Goal: Task Accomplishment & Management: Manage account settings

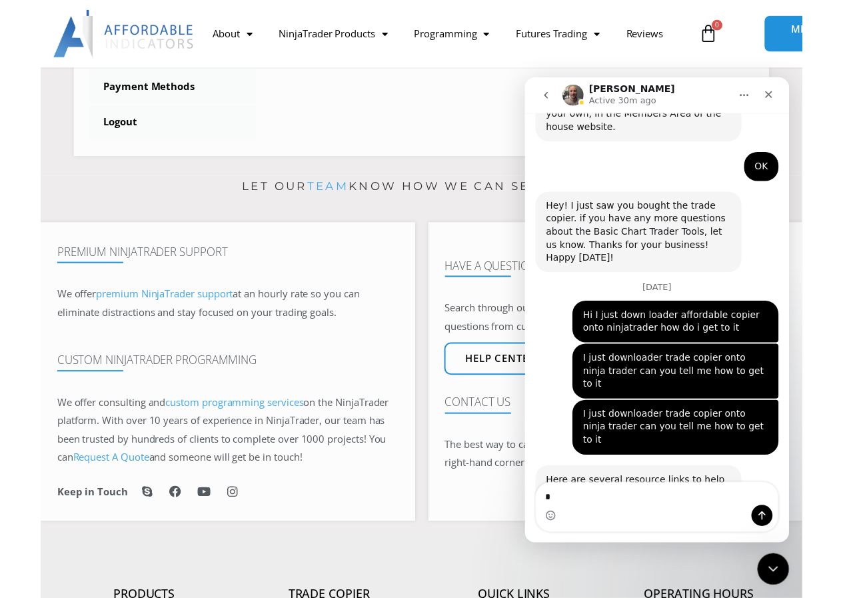
scroll to position [629, 0]
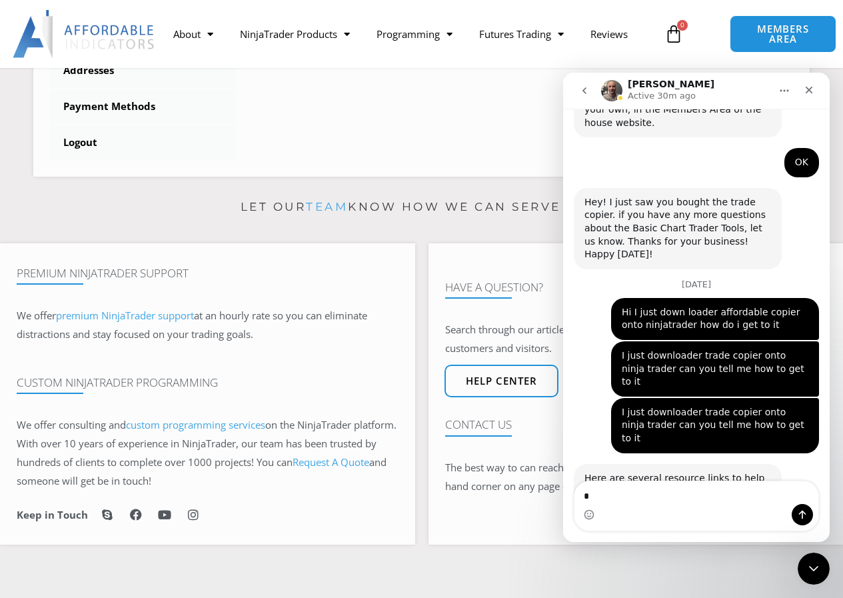
click at [656, 551] on link "Installation & Setup Tutorial" at bounding box center [649, 556] width 129 height 11
click at [768, 29] on span "MEMBERS AREA" at bounding box center [783, 34] width 86 height 22
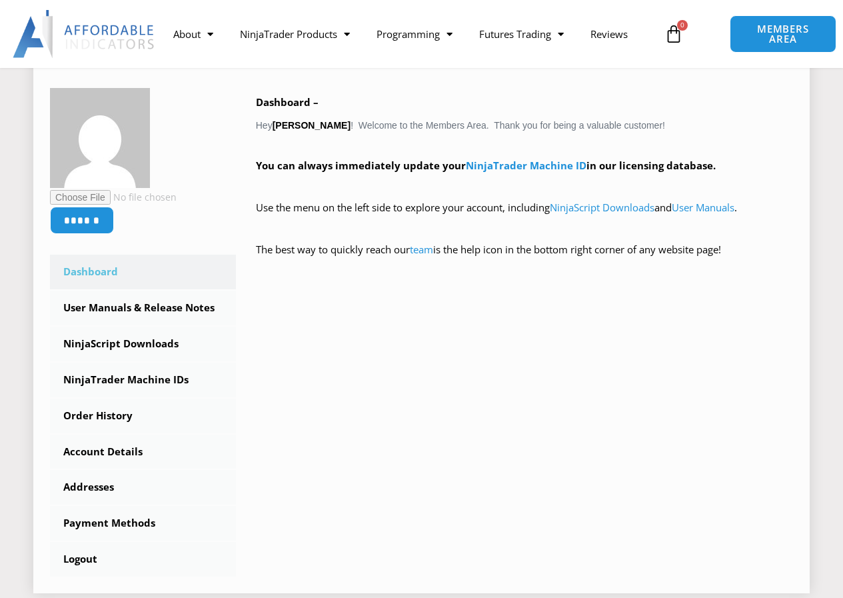
scroll to position [267, 0]
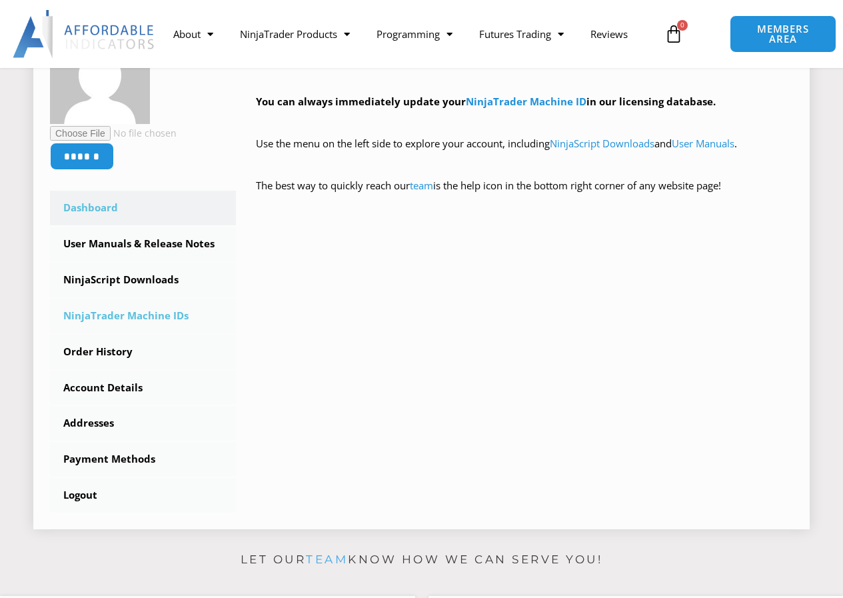
click at [127, 314] on link "NinjaTrader Machine IDs" at bounding box center [143, 316] width 186 height 35
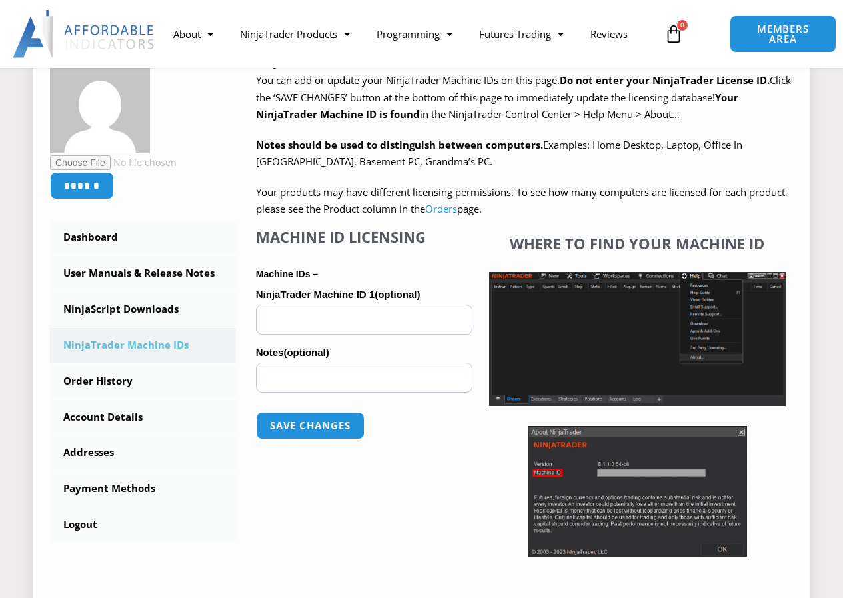
scroll to position [267, 0]
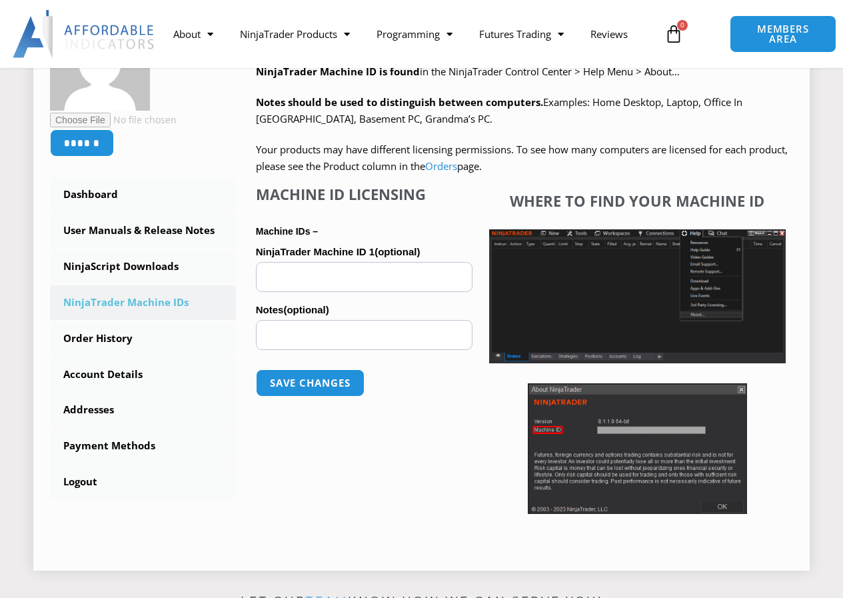
click at [381, 278] on input "NinjaTrader Machine ID 1 (optional)" at bounding box center [364, 277] width 217 height 30
paste input "**********"
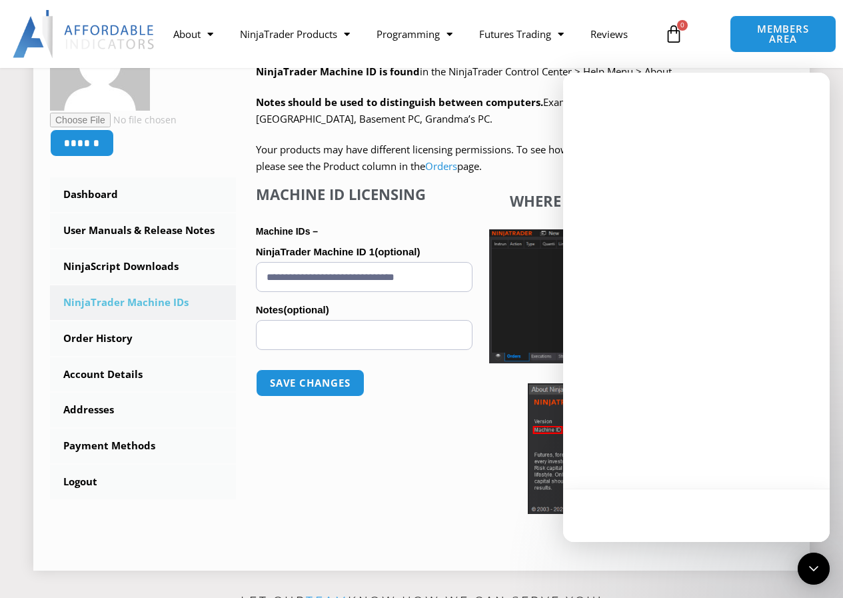
scroll to position [0, 0]
type input "**********"
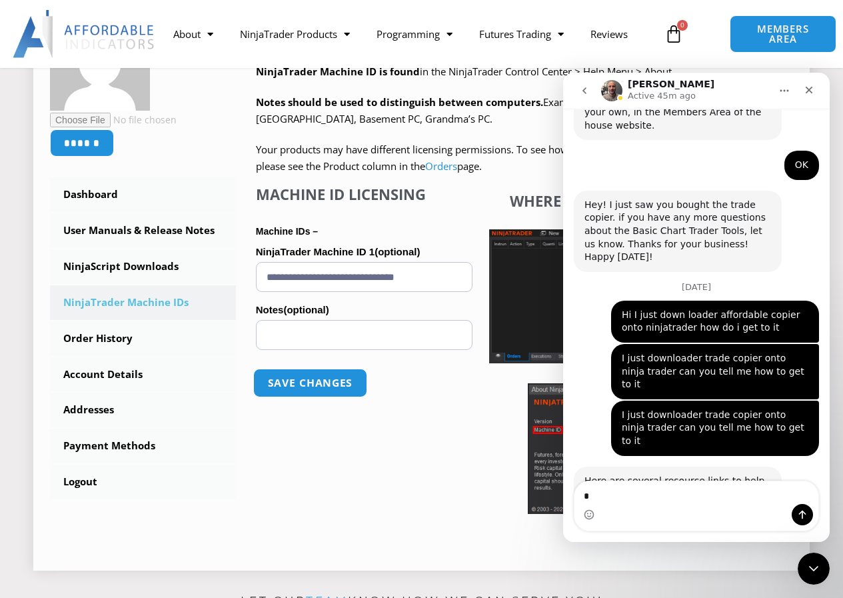
scroll to position [2124, 0]
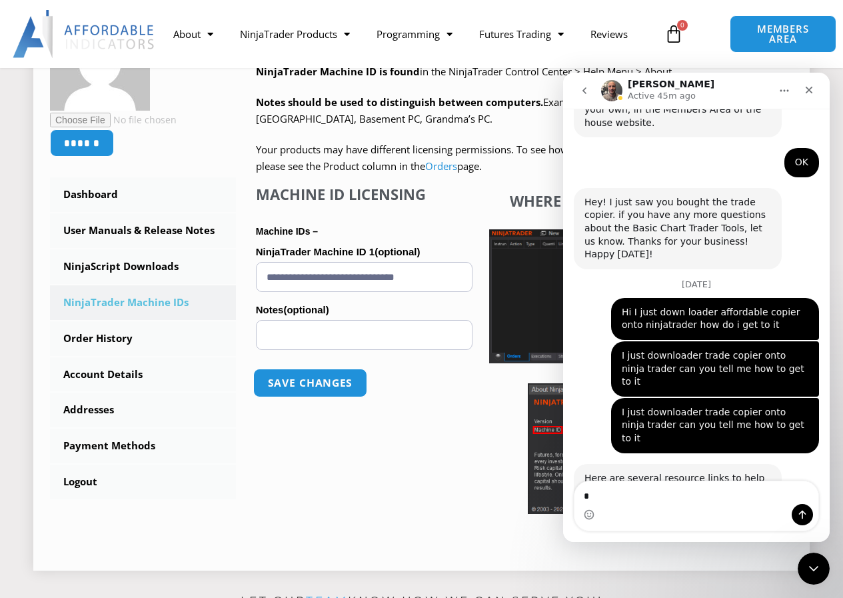
click at [311, 386] on button "Save changes" at bounding box center [310, 383] width 114 height 29
click at [807, 91] on icon "Close" at bounding box center [809, 90] width 11 height 11
